Goal: Information Seeking & Learning: Find specific page/section

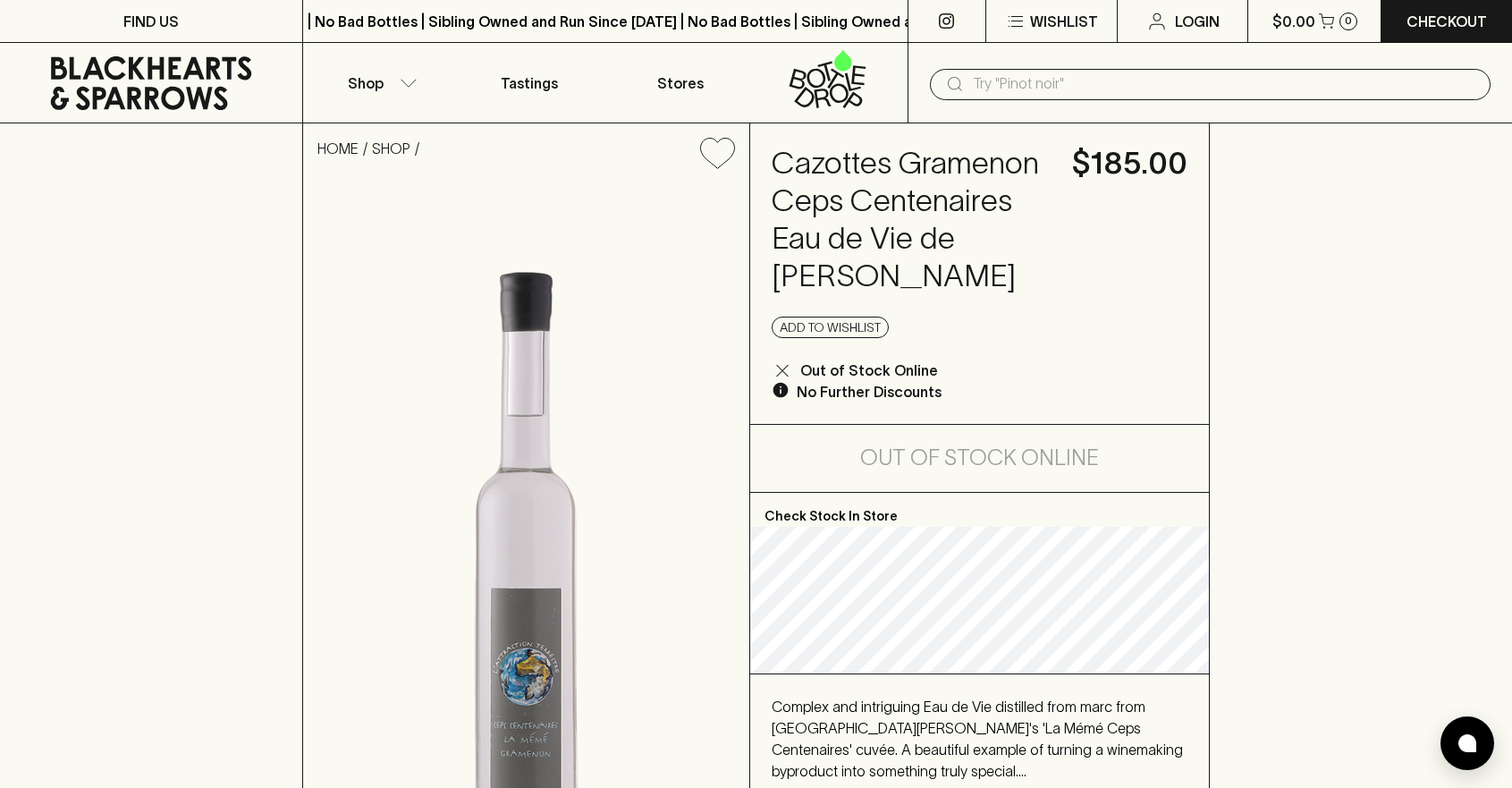
click at [799, 787] on p "Show More" at bounding box center [809, 799] width 73 height 21
click at [822, 787] on p "Show More" at bounding box center [809, 799] width 73 height 21
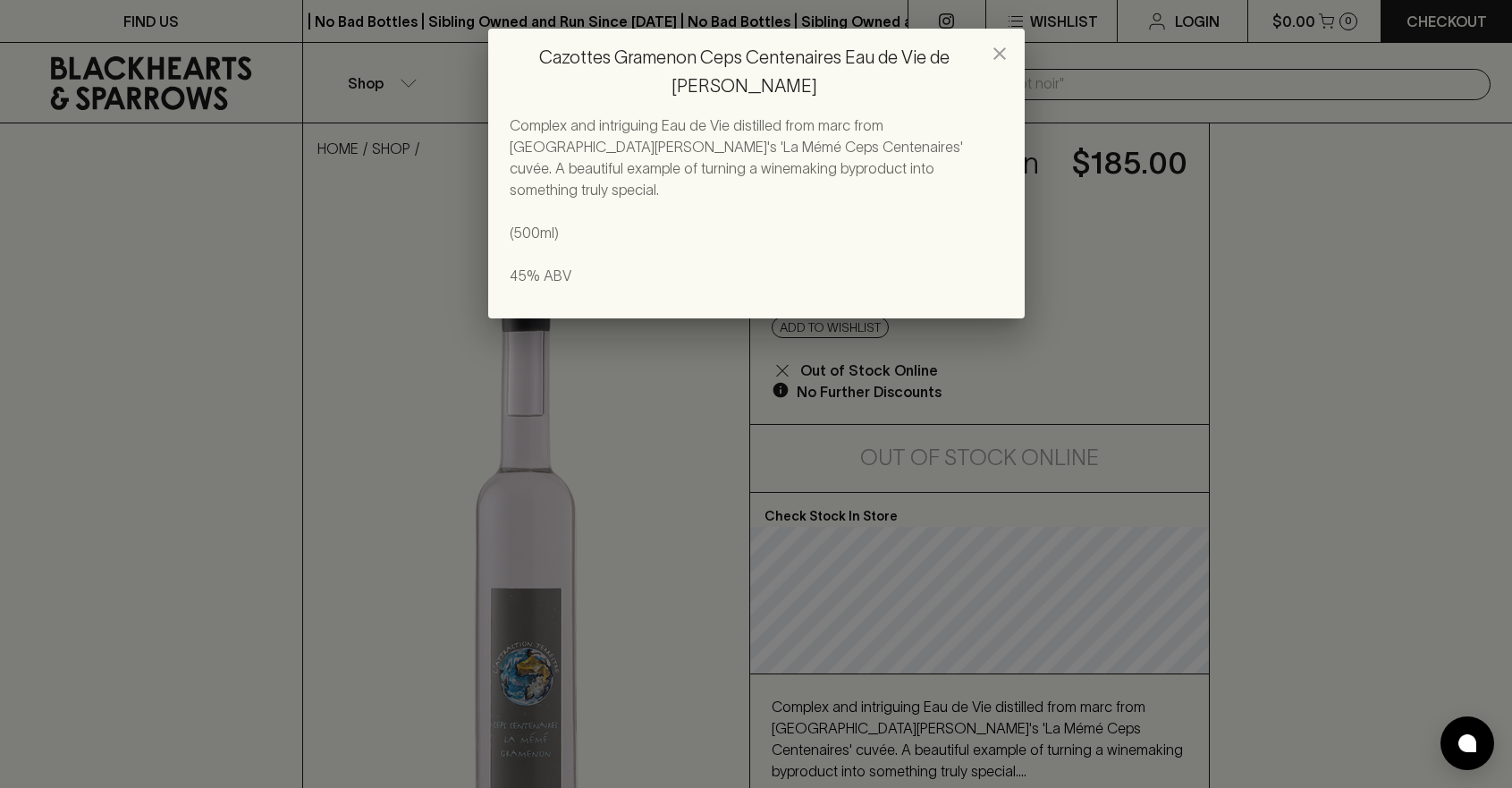
click at [1108, 321] on div "Cazottes Gramenon Ceps Centenaires Eau de Vie de Marc Complex and intriguing Ea…" at bounding box center [756, 394] width 1512 height 788
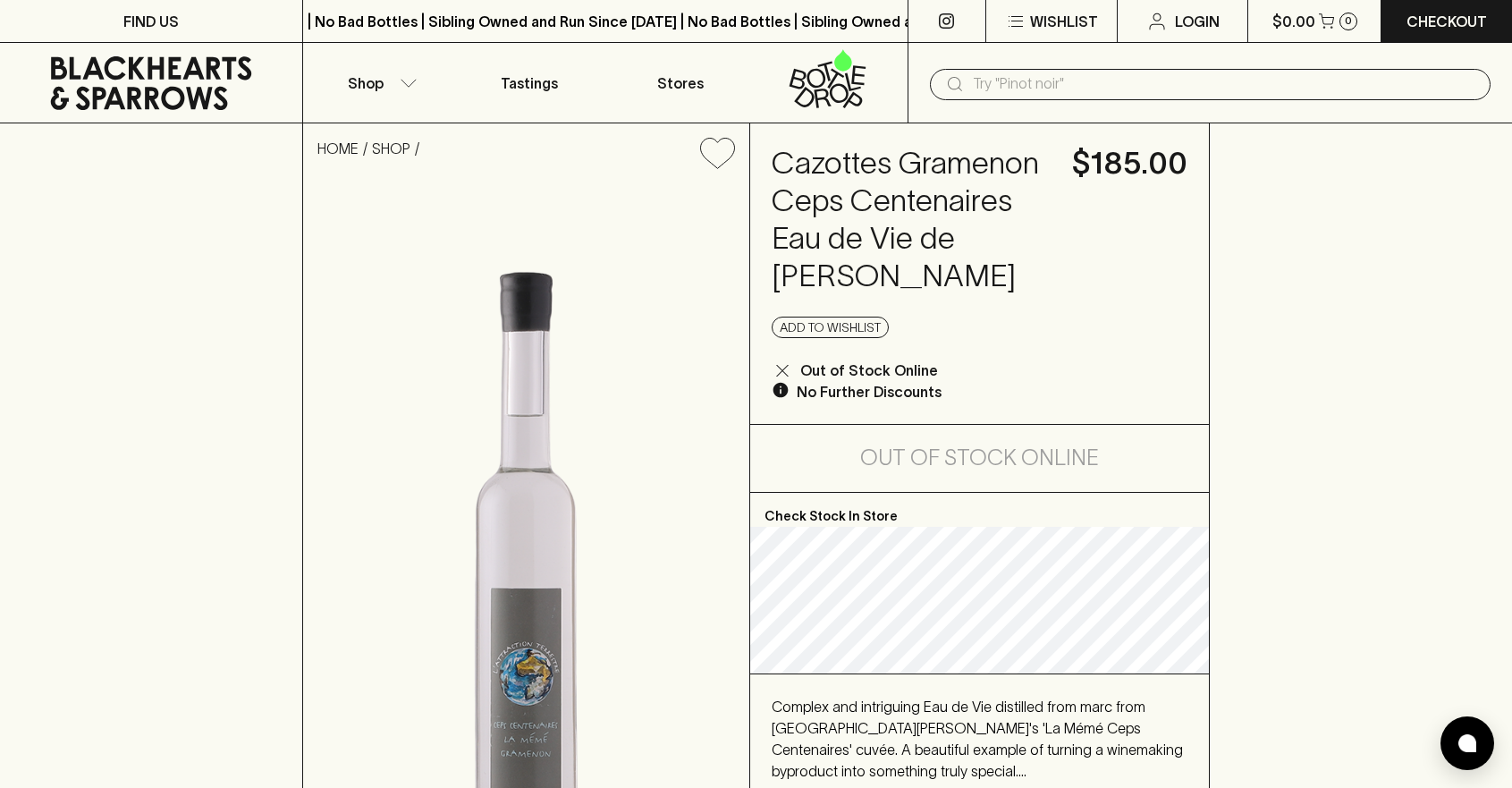
click at [832, 161] on h4 "Cazottes Gramenon Ceps Centenaires Eau de Vie de [PERSON_NAME]" at bounding box center [911, 220] width 279 height 150
copy h4 "Cazottes"
click at [1029, 76] on input "text" at bounding box center [1224, 83] width 503 height 28
paste input "Cazottes"
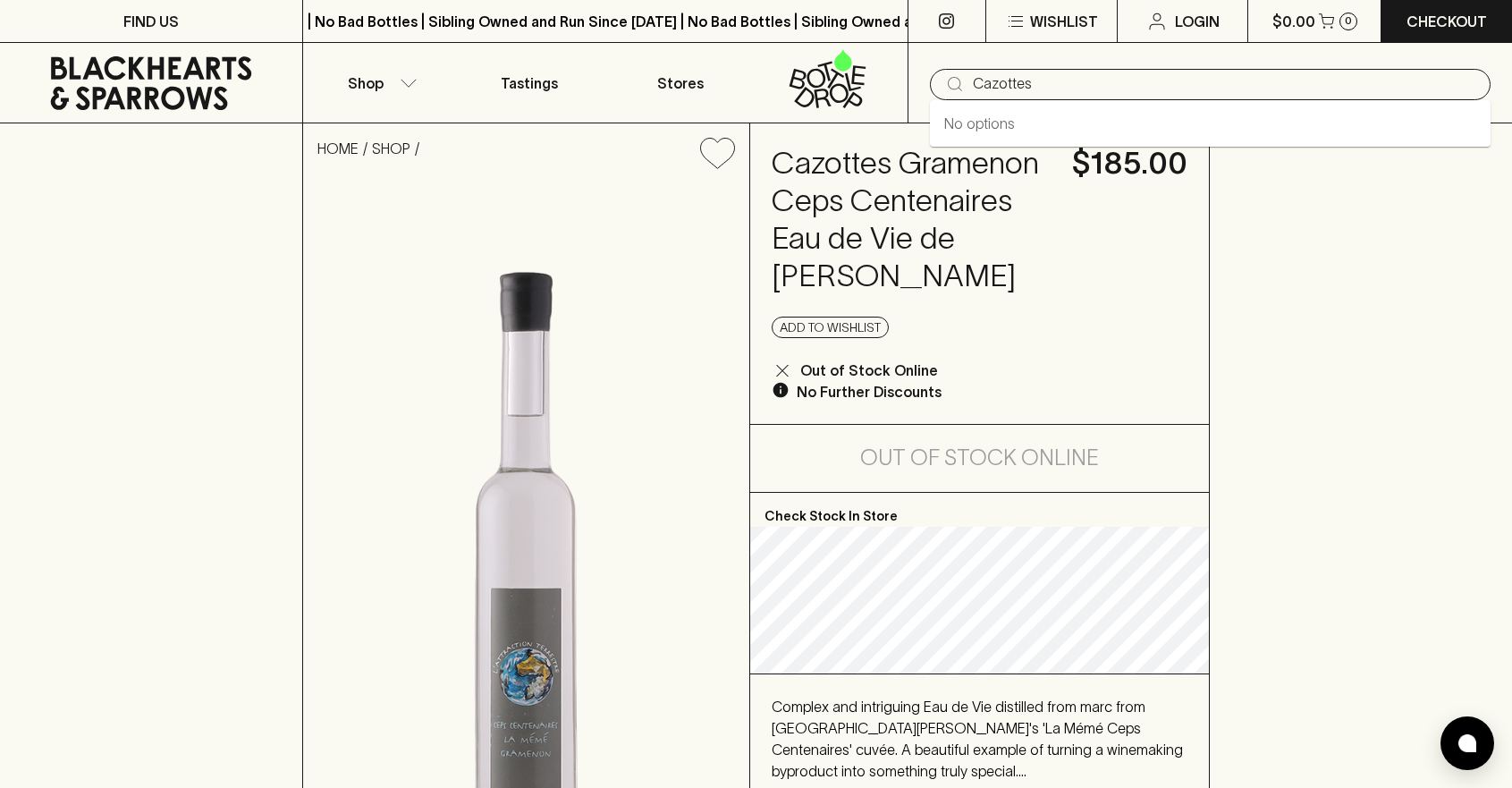
type input "Cazottes"
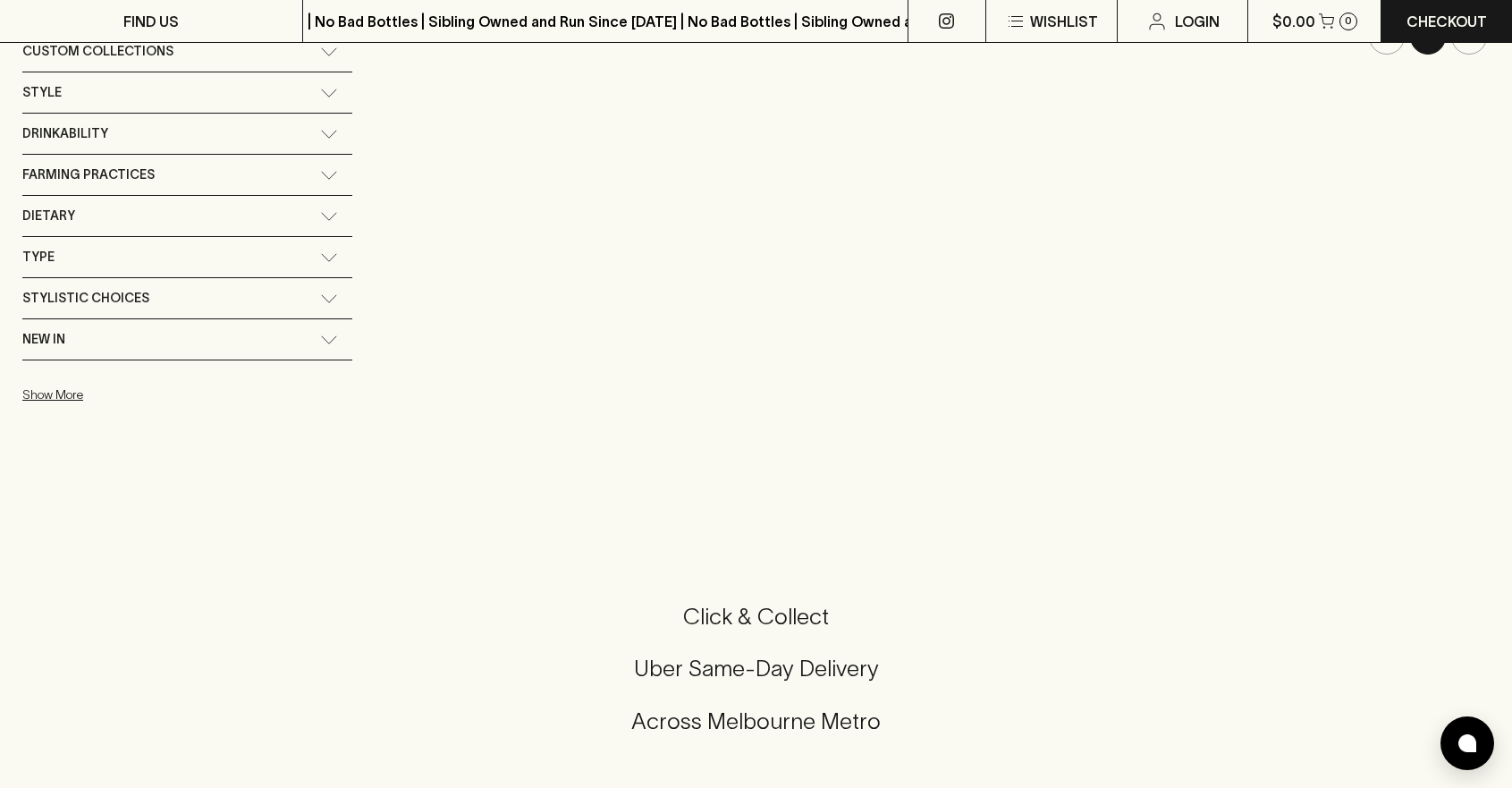
scroll to position [286, 0]
